Goal: Task Accomplishment & Management: Manage account settings

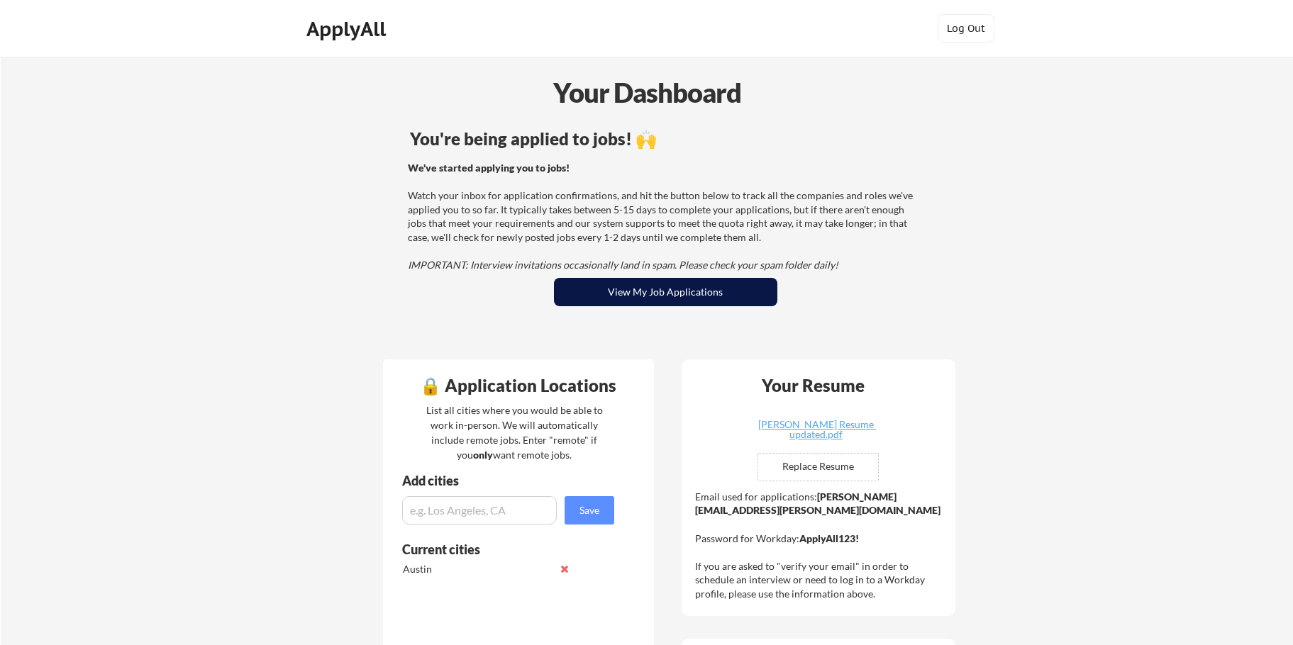
click at [660, 293] on button "View My Job Applications" at bounding box center [665, 292] width 223 height 28
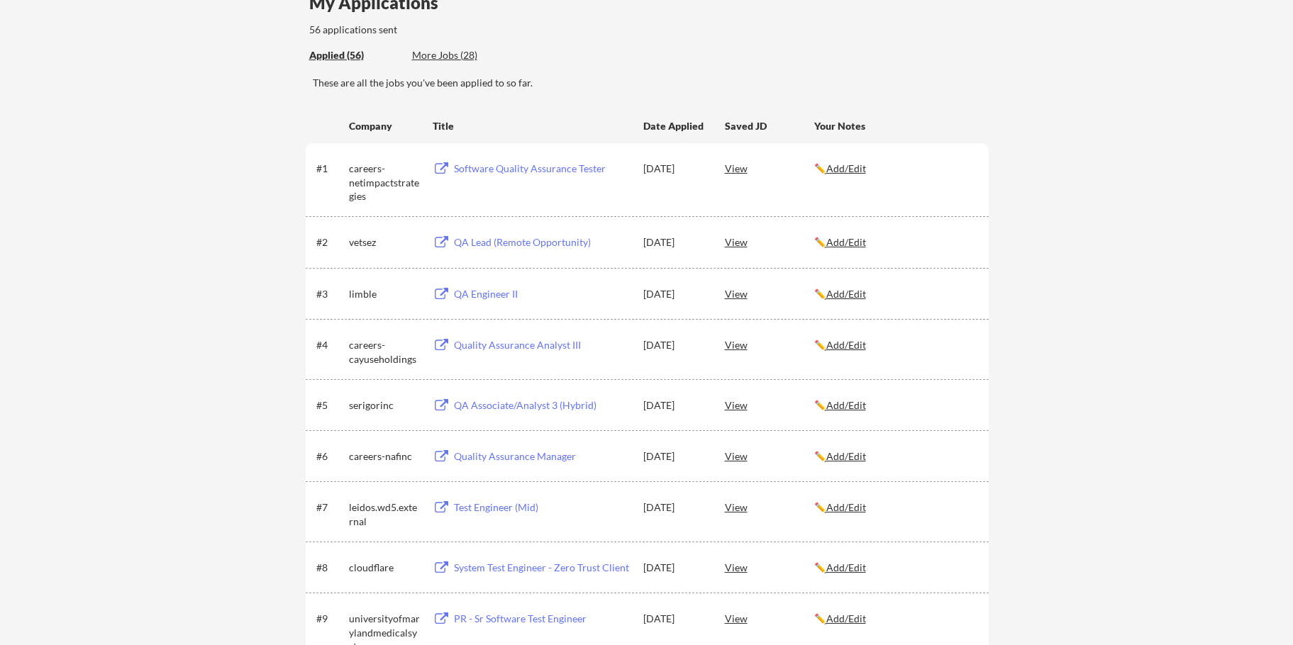
scroll to position [142, 0]
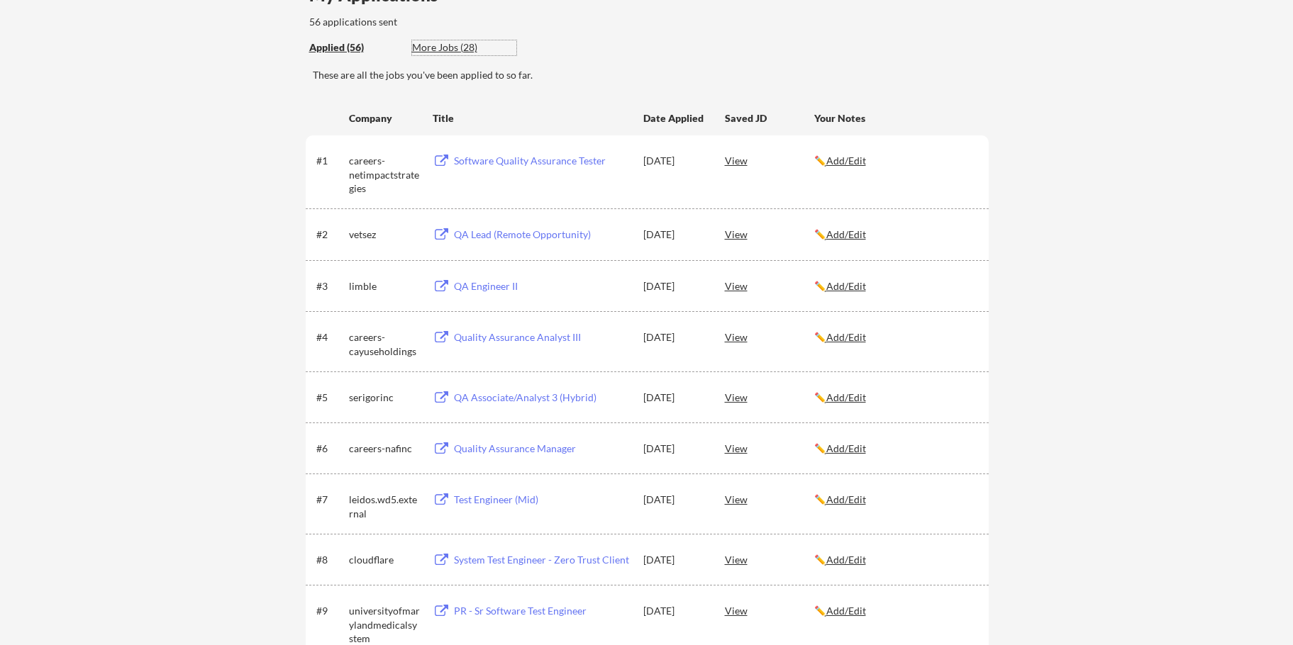
click at [469, 50] on div "More Jobs (28)" at bounding box center [464, 47] width 104 height 14
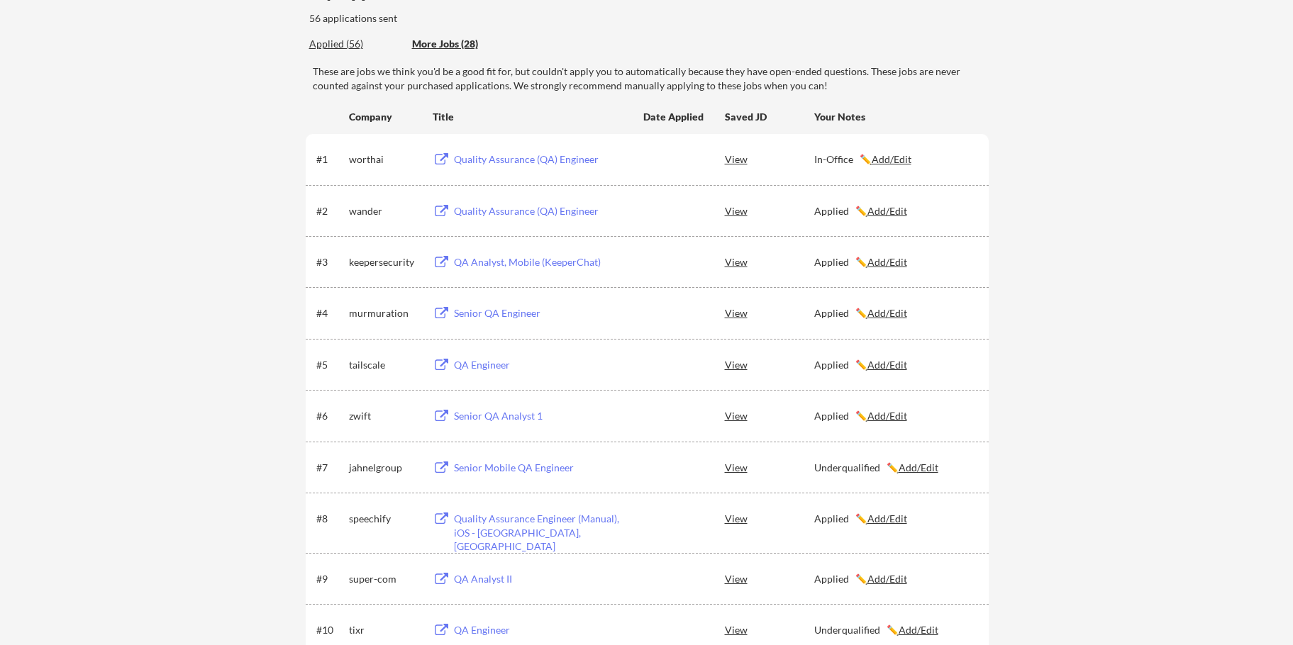
scroll to position [0, 0]
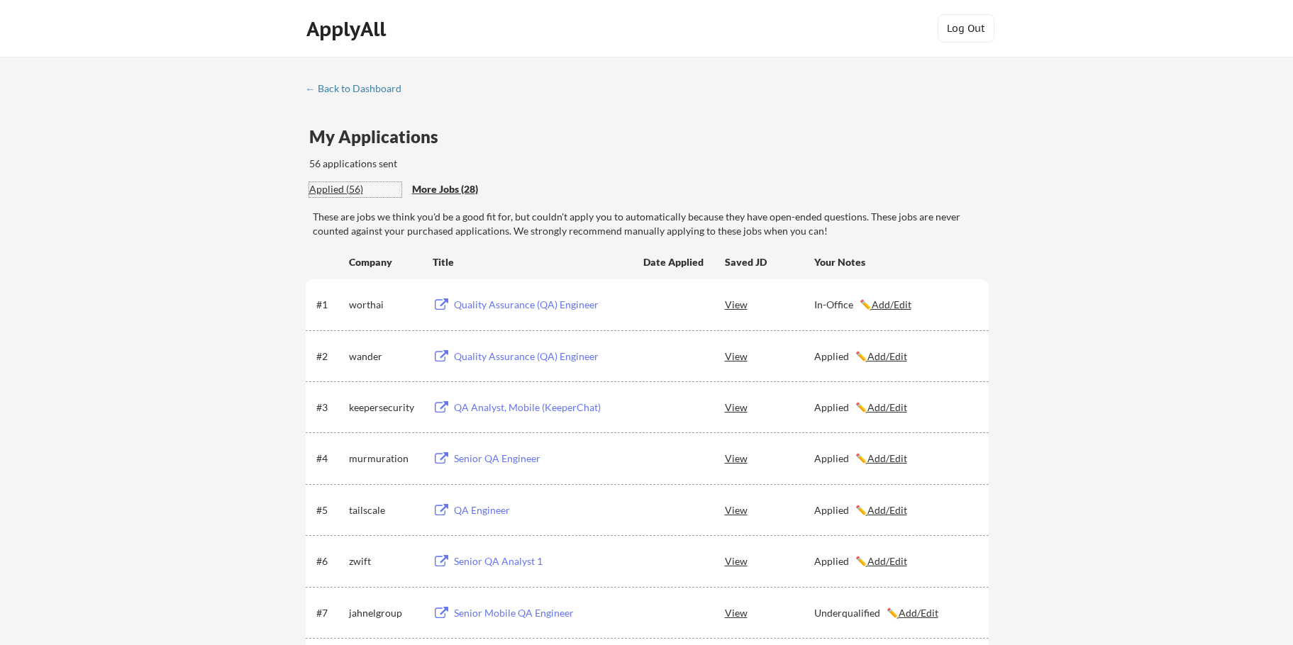
click at [338, 189] on div "Applied (56)" at bounding box center [355, 189] width 92 height 14
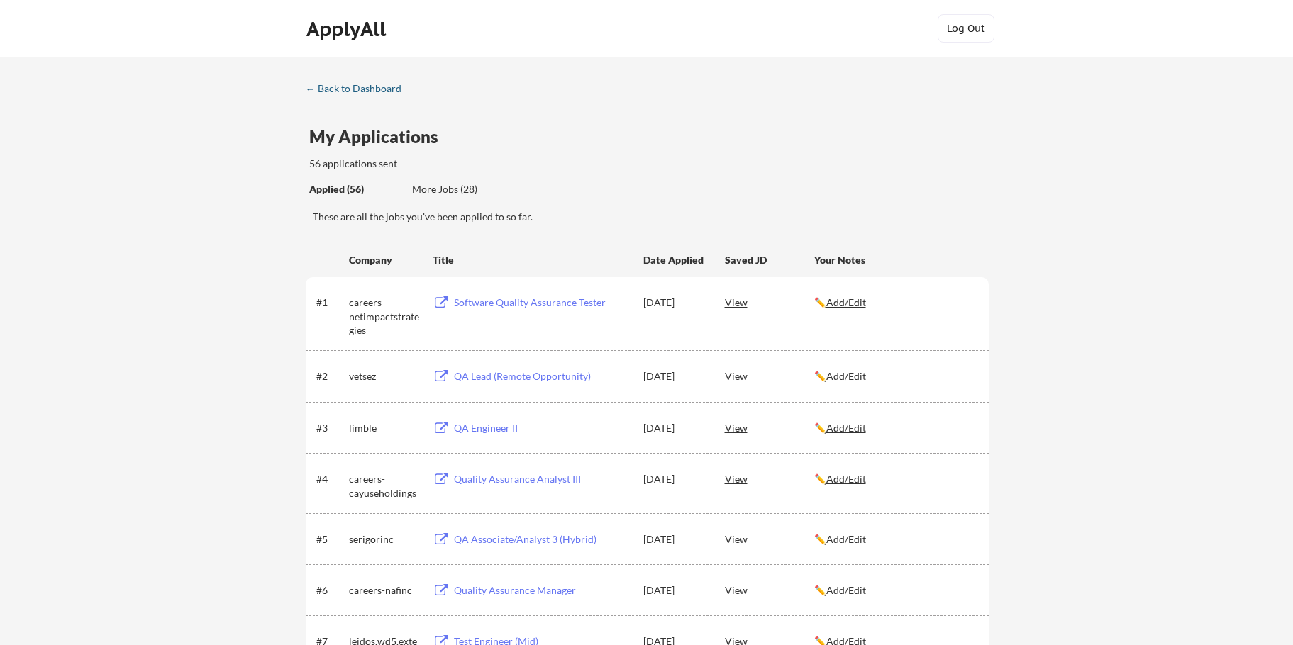
click at [347, 85] on div "← Back to Dashboard" at bounding box center [359, 89] width 106 height 10
